Goal: Task Accomplishment & Management: Use online tool/utility

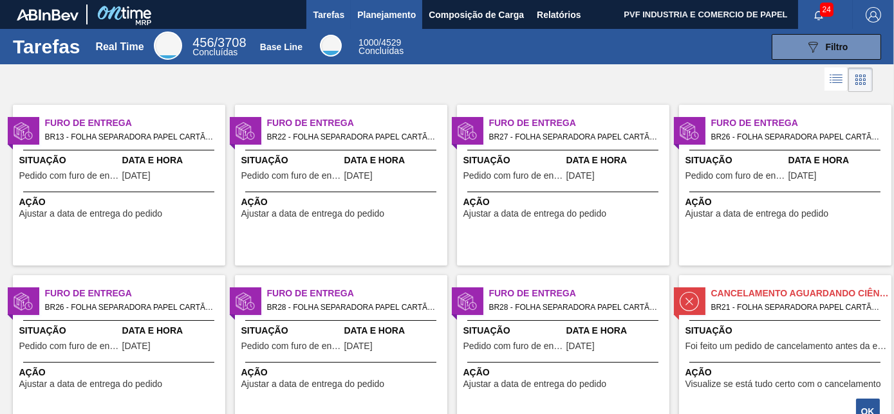
click at [387, 15] on span "Planejamento" at bounding box center [386, 14] width 59 height 15
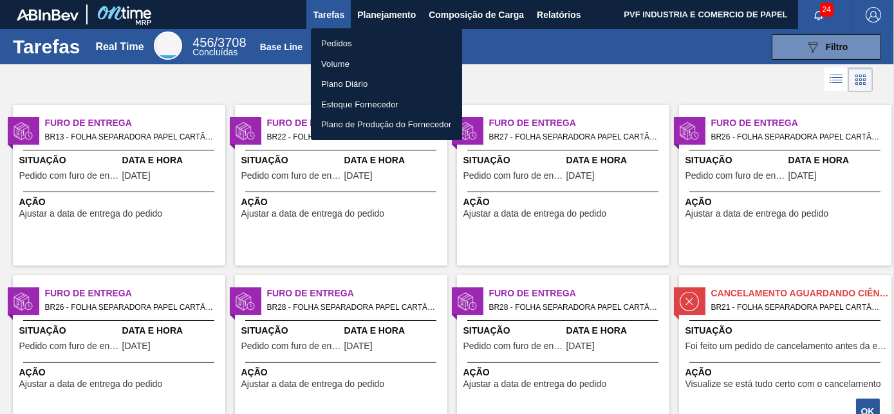
click at [338, 44] on li "Pedidos" at bounding box center [386, 43] width 151 height 21
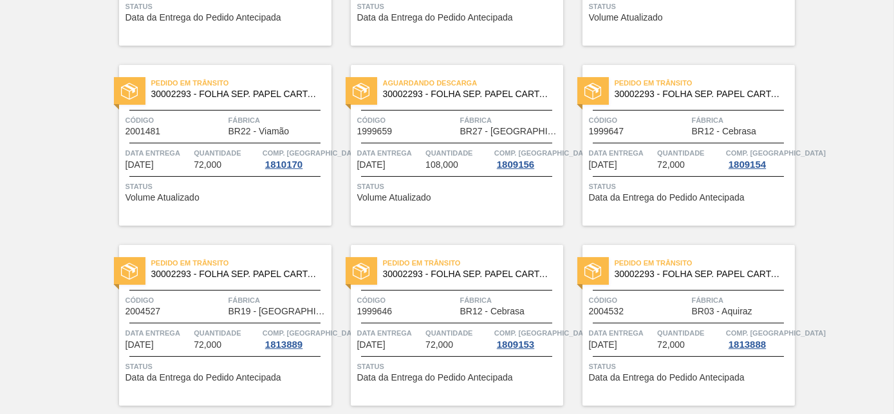
scroll to position [409, 0]
click at [223, 118] on span "Código" at bounding box center [175, 121] width 100 height 13
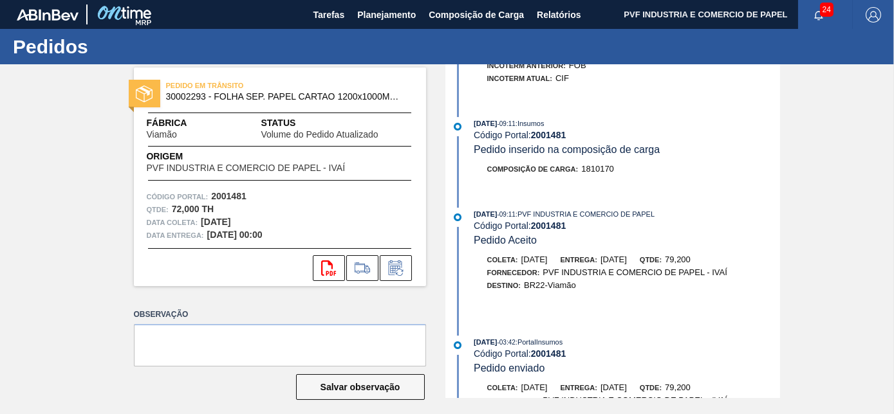
scroll to position [701, 0]
click at [384, 15] on span "Planejamento" at bounding box center [386, 14] width 59 height 15
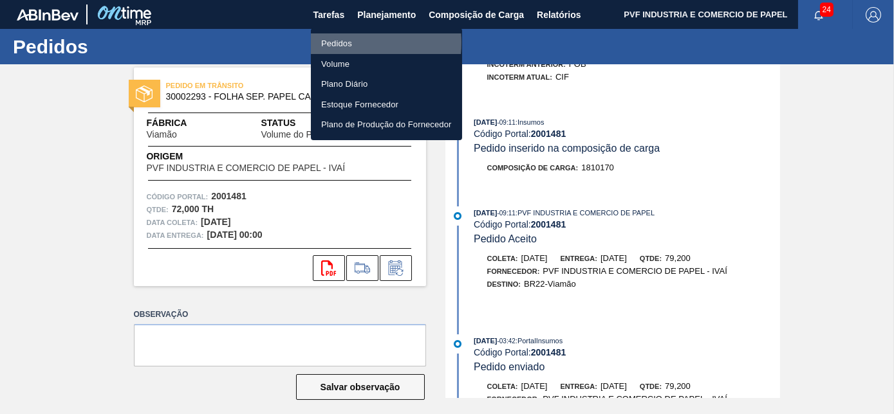
click at [341, 42] on li "Pedidos" at bounding box center [386, 43] width 151 height 21
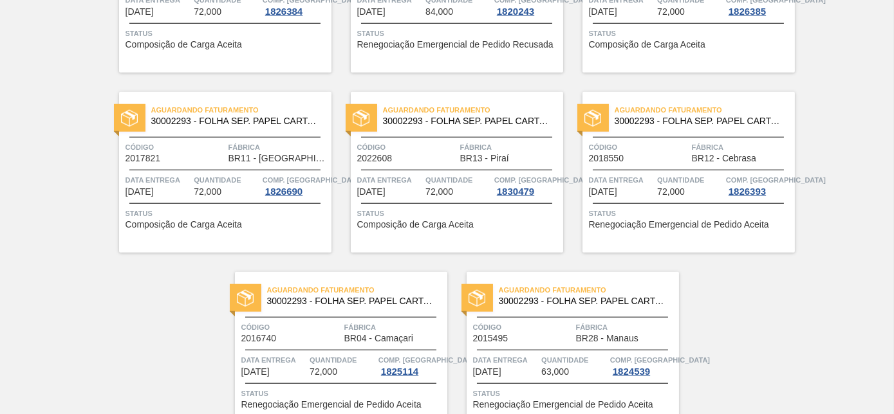
scroll to position [2792, 0]
